Goal: Information Seeking & Learning: Learn about a topic

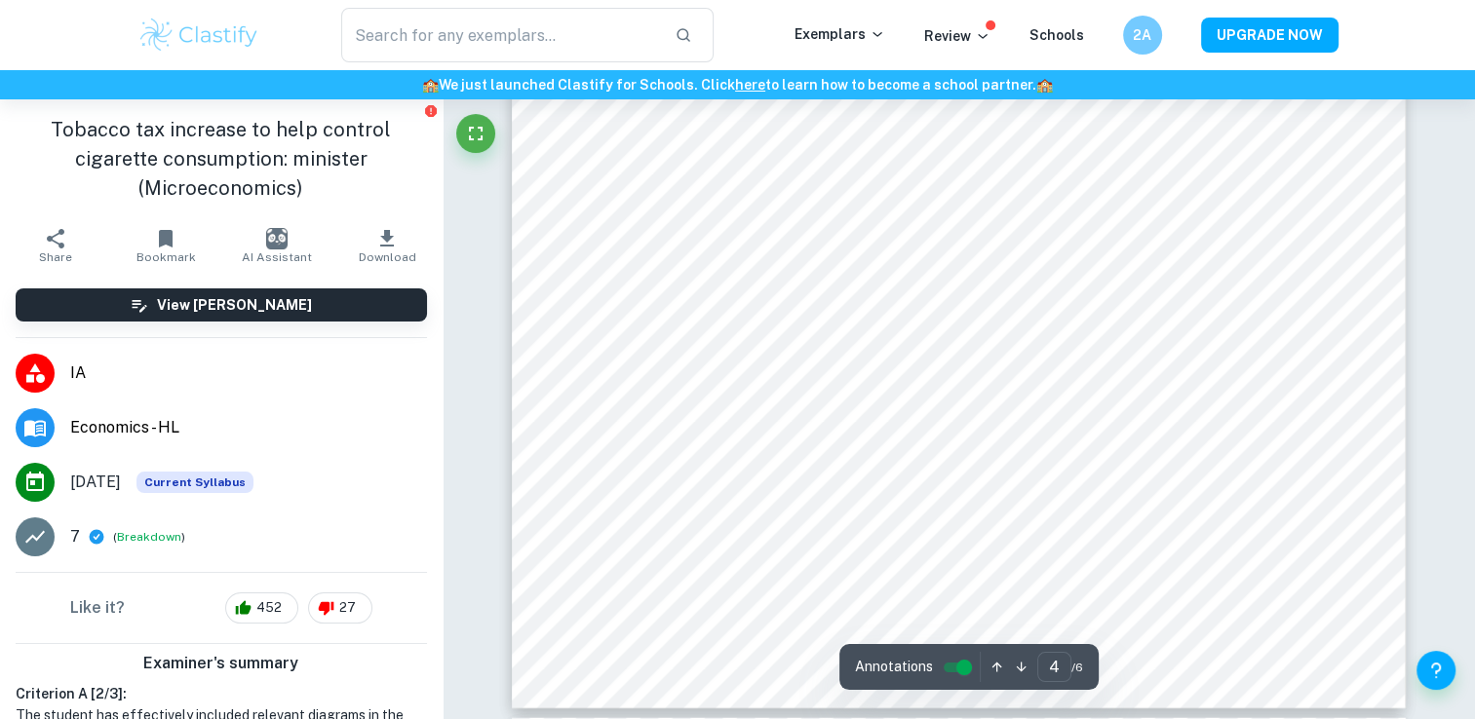
scroll to position [4781, 0]
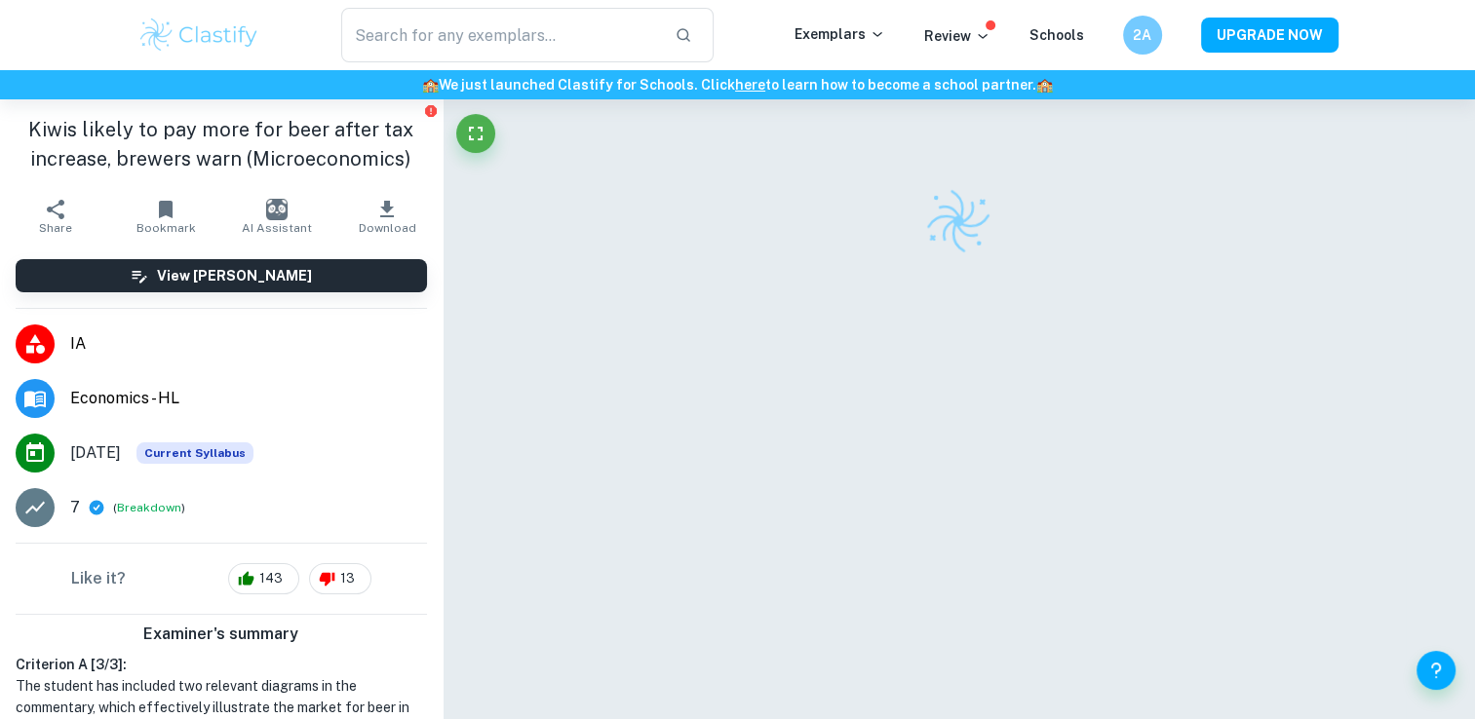
scroll to position [365, 0]
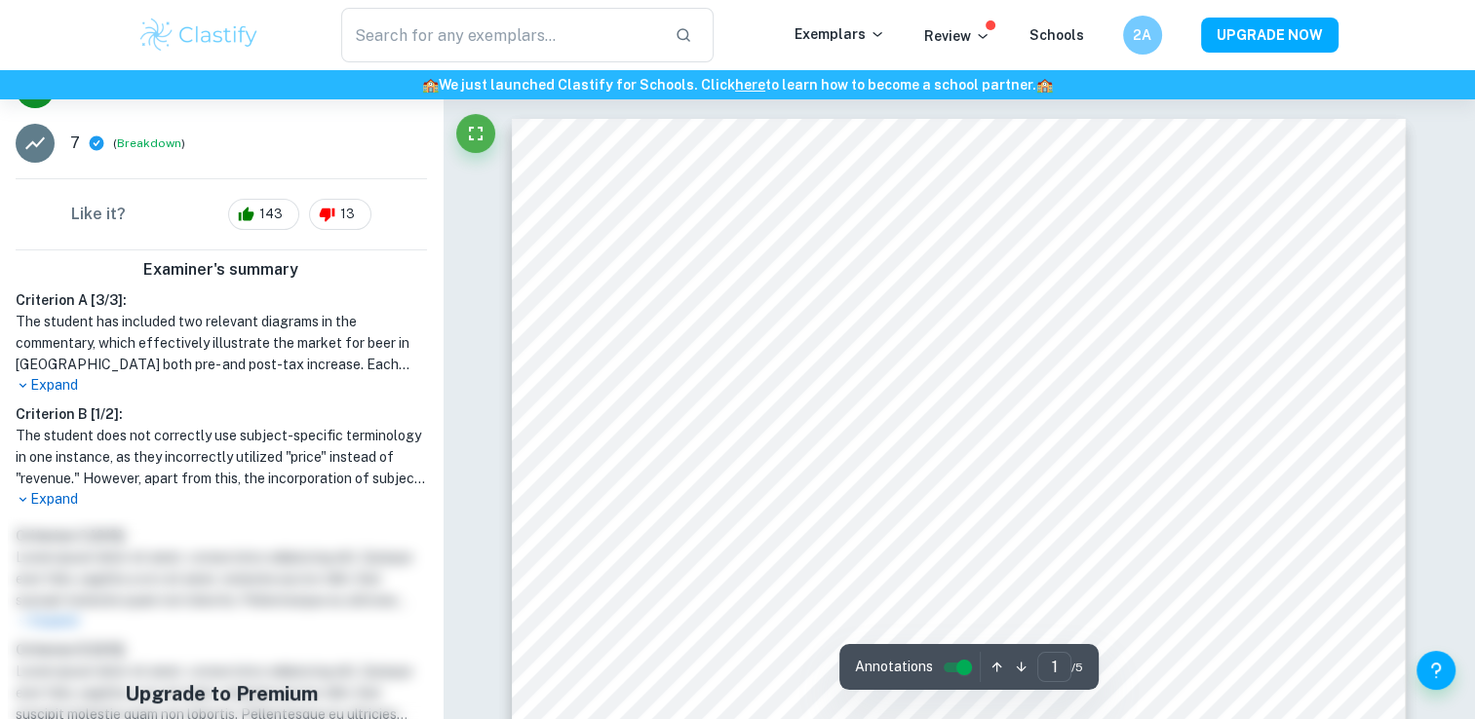
click at [59, 387] on p "Expand" at bounding box center [221, 385] width 411 height 20
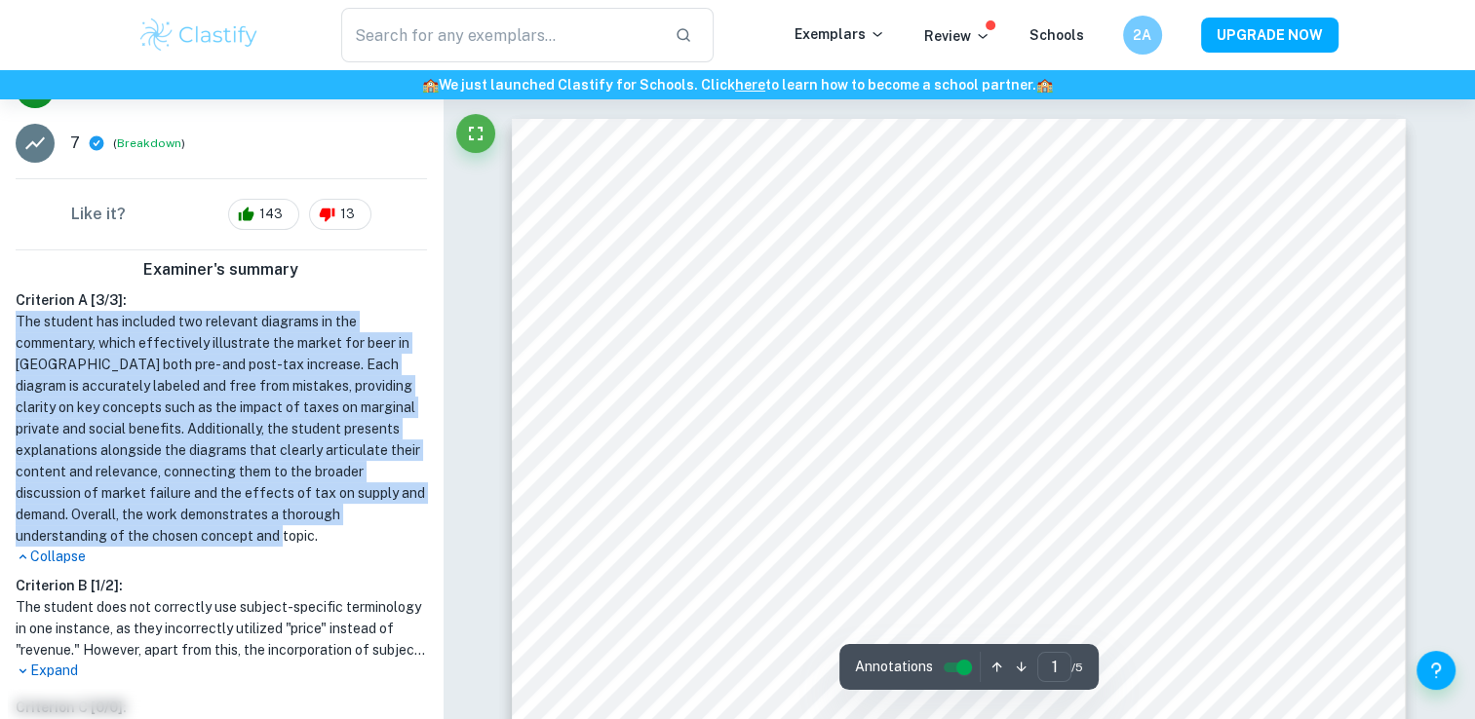
drag, startPoint x: 16, startPoint y: 322, endPoint x: 324, endPoint y: 535, distance: 374.8
click at [324, 535] on h1 "The student has included two relevant diagrams in the commentary, which effecti…" at bounding box center [221, 429] width 411 height 236
copy h1 "The student has included two relevant diagrams in the commentary, which effecti…"
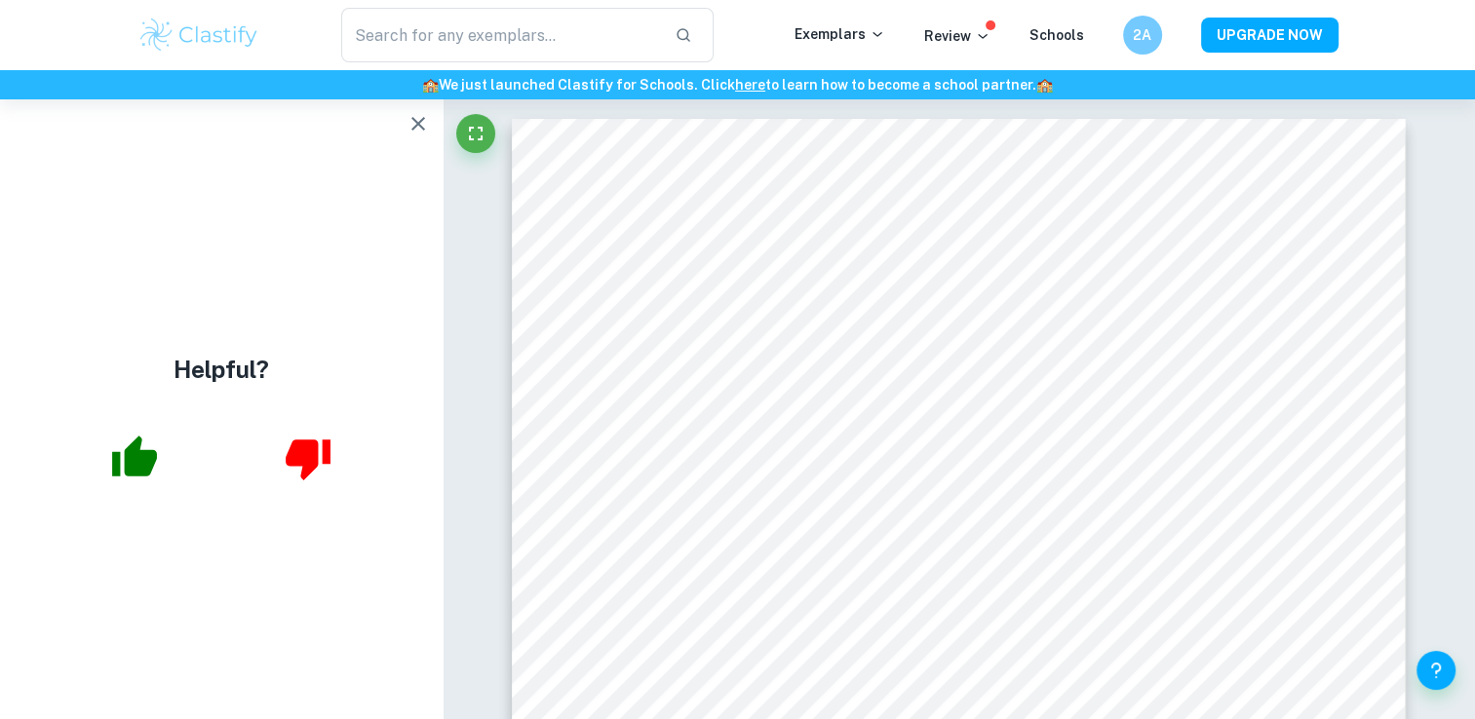
scroll to position [0, 0]
